Goal: Find specific page/section: Find specific page/section

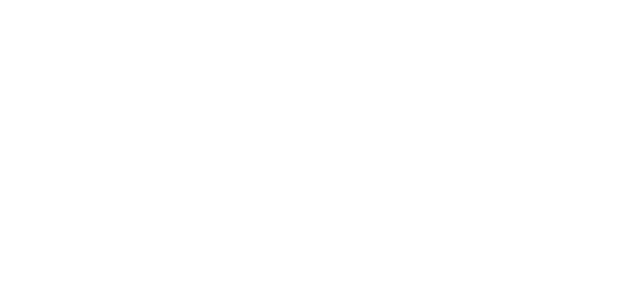
select select "Song"
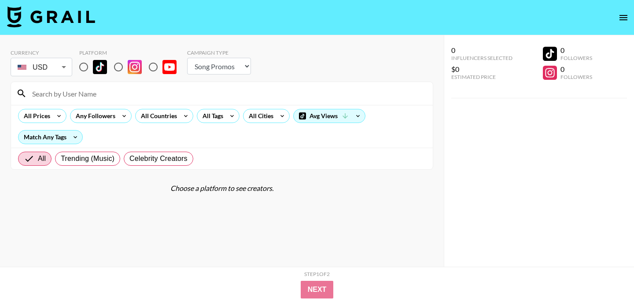
click at [97, 66] on img at bounding box center [100, 67] width 14 height 14
click at [93, 66] on input "radio" at bounding box center [83, 67] width 19 height 19
radio input "true"
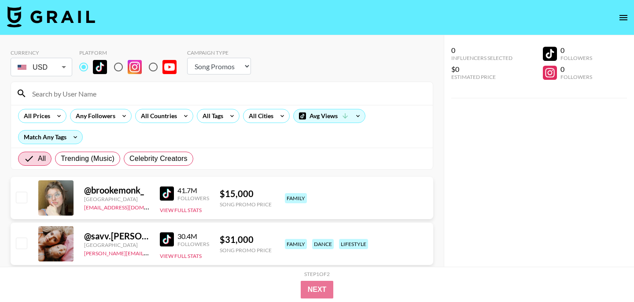
click at [216, 64] on select "Choose Type... Song Promos Brand Promos" at bounding box center [219, 66] width 64 height 17
select select "Brand"
click at [187, 58] on select "Choose Type... Song Promos Brand Promos" at bounding box center [219, 66] width 64 height 17
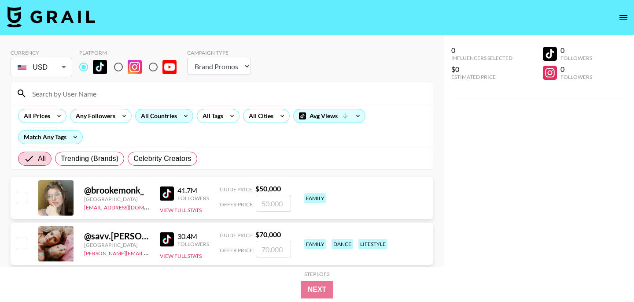
click at [154, 120] on div "All Countries" at bounding box center [157, 115] width 43 height 13
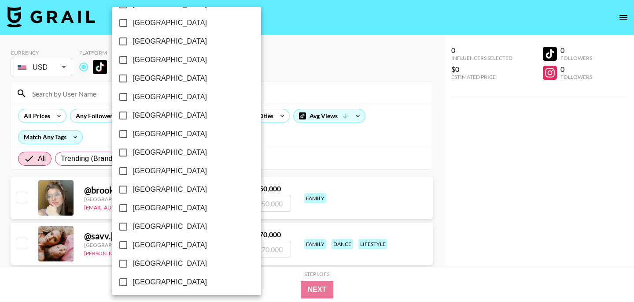
scroll to position [726, 0]
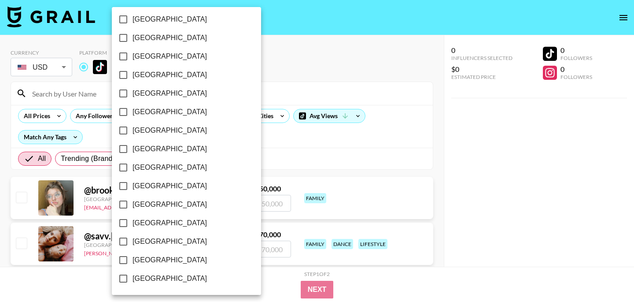
click at [152, 259] on span "[GEOGRAPHIC_DATA]" at bounding box center [170, 260] width 74 height 11
click at [133, 259] on input "[GEOGRAPHIC_DATA]" at bounding box center [123, 260] width 19 height 19
checkbox input "true"
click at [268, 176] on div at bounding box center [317, 151] width 634 height 302
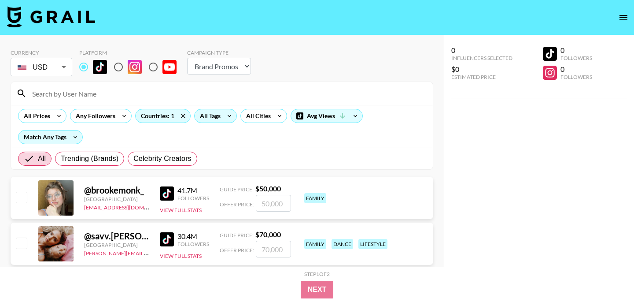
click at [222, 113] on icon at bounding box center [229, 115] width 14 height 13
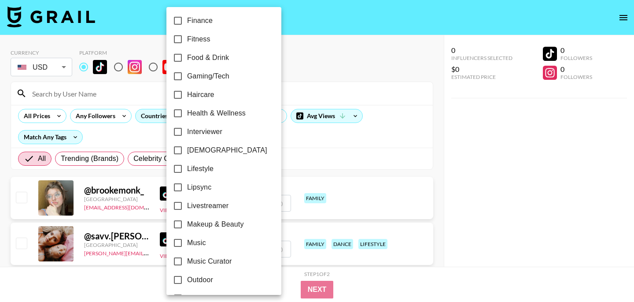
scroll to position [260, 0]
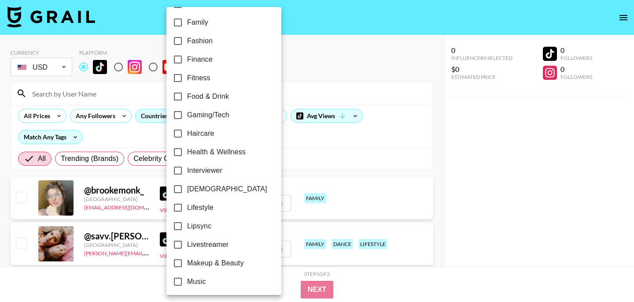
click at [204, 44] on span "Fashion" at bounding box center [200, 41] width 26 height 11
click at [187, 44] on input "Fashion" at bounding box center [178, 41] width 19 height 19
checkbox input "true"
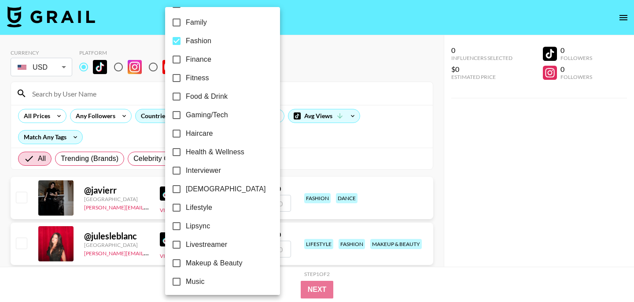
click at [314, 80] on div at bounding box center [317, 151] width 634 height 302
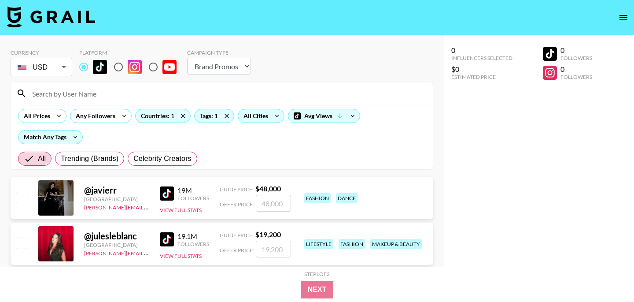
click at [265, 117] on div "All Cities" at bounding box center [254, 115] width 32 height 13
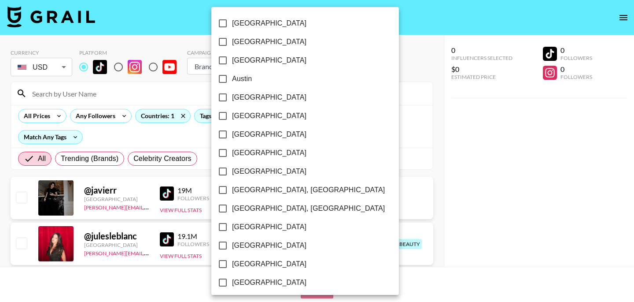
click at [356, 148] on div at bounding box center [317, 151] width 634 height 302
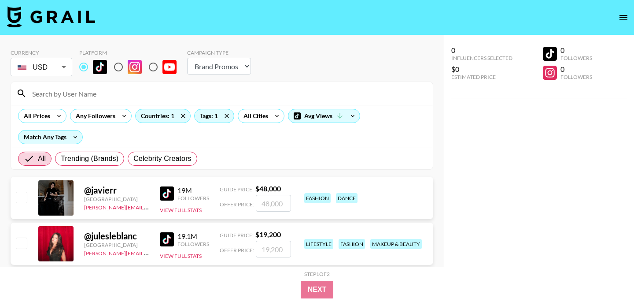
click at [342, 115] on icon at bounding box center [339, 115] width 5 height 5
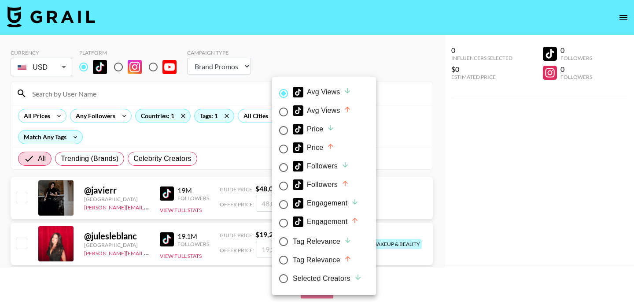
click at [330, 184] on div "Followers" at bounding box center [321, 184] width 56 height 11
click at [293, 184] on input "Followers" at bounding box center [283, 186] width 19 height 19
radio input "true"
radio input "false"
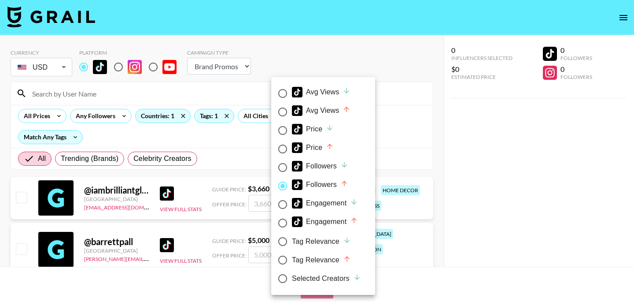
click at [231, 178] on div at bounding box center [317, 151] width 634 height 302
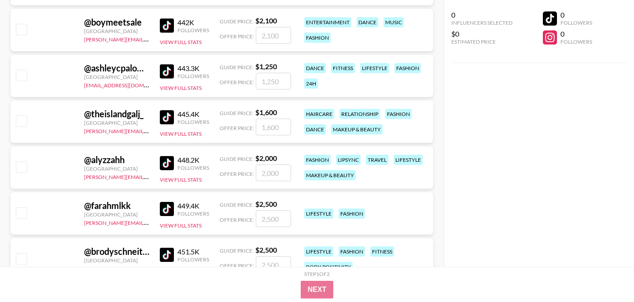
scroll to position [26452, 0]
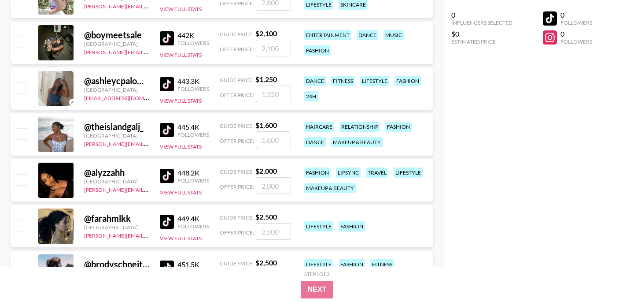
click at [169, 129] on img at bounding box center [167, 130] width 14 height 14
